Goal: Check status: Check status

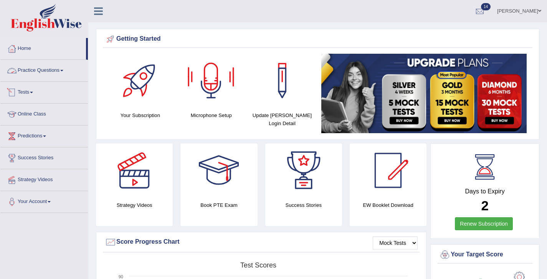
click at [23, 96] on link "Tests" at bounding box center [43, 91] width 87 height 19
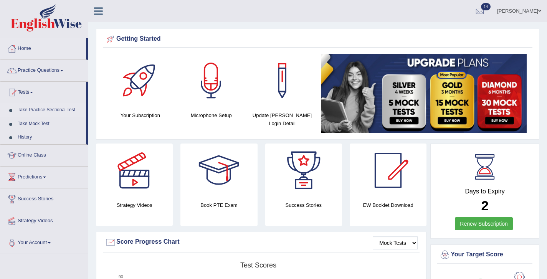
click at [35, 109] on link "Take Practice Sectional Test" at bounding box center [50, 110] width 72 height 14
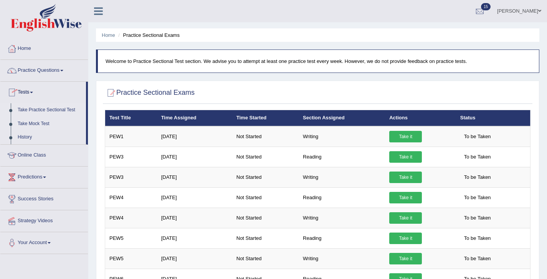
click at [31, 125] on link "Take Mock Test" at bounding box center [50, 124] width 72 height 14
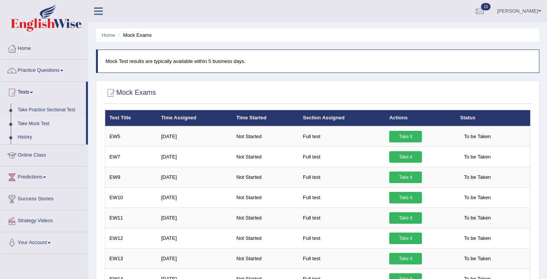
click at [30, 138] on link "History" at bounding box center [50, 137] width 72 height 14
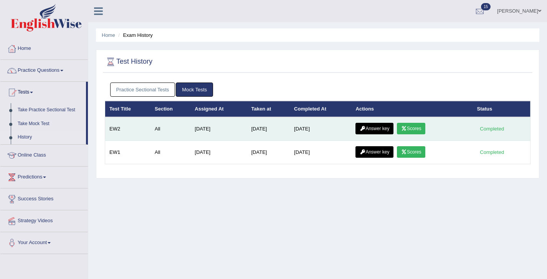
click at [423, 130] on link "Scores" at bounding box center [411, 129] width 28 height 12
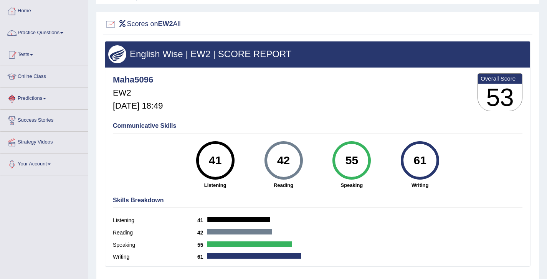
scroll to position [36, 0]
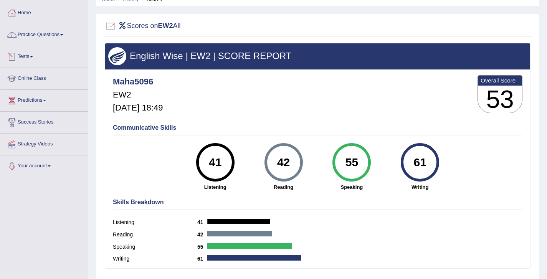
click at [30, 52] on link "Tests" at bounding box center [43, 55] width 87 height 19
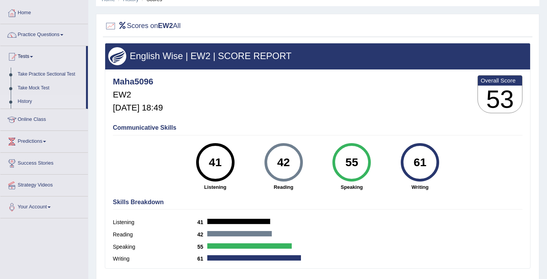
click at [22, 99] on link "History" at bounding box center [50, 102] width 72 height 14
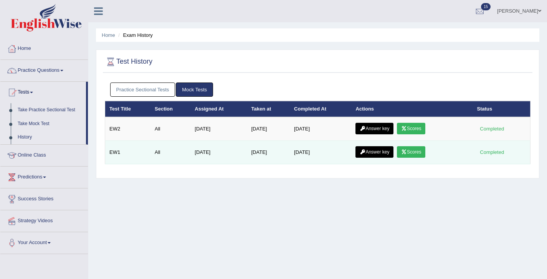
click at [489, 151] on div "Completed" at bounding box center [492, 152] width 30 height 8
click at [419, 154] on link "Scores" at bounding box center [411, 152] width 28 height 12
